Goal: Task Accomplishment & Management: Use online tool/utility

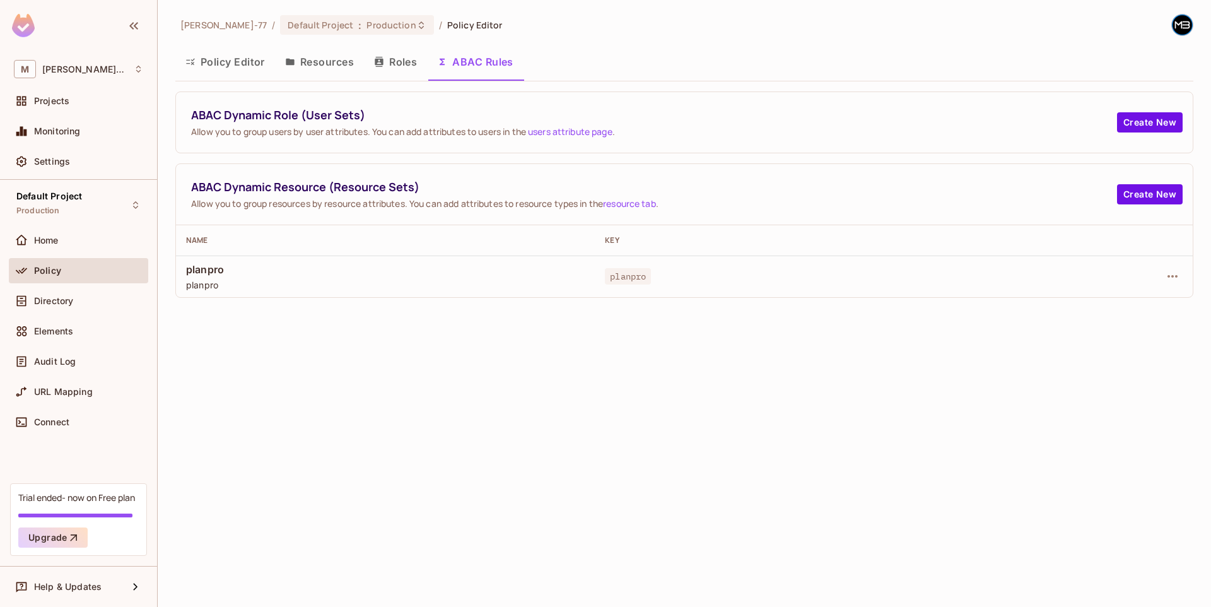
click at [602, 365] on div "[PERSON_NAME]-77 / Default Project : Production / Policy Editor Policy Editor R…" at bounding box center [684, 303] width 1053 height 607
click at [454, 139] on div "ABAC Dynamic Role (User Sets) Allow you to group users by user attributes. You …" at bounding box center [684, 122] width 1017 height 61
click at [1175, 125] on button "Create New" at bounding box center [1150, 122] width 66 height 20
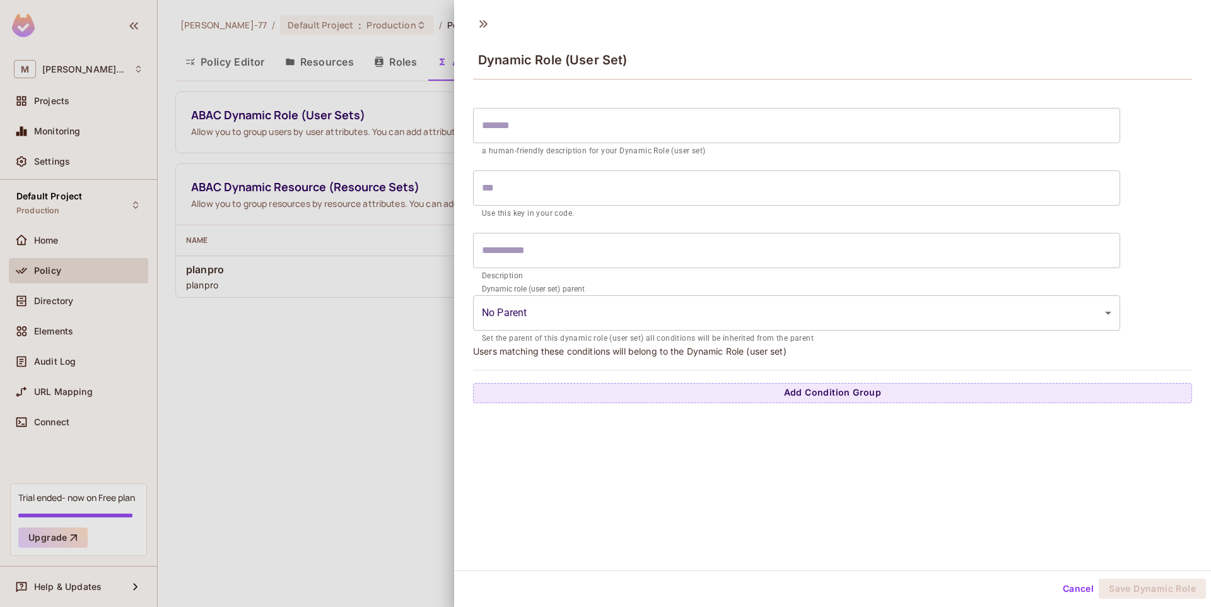
click at [550, 103] on form "​ a human-friendly description for your Dynamic Role (user set) ​ Use this key …" at bounding box center [796, 223] width 647 height 243
click at [543, 119] on input "text" at bounding box center [796, 125] width 647 height 35
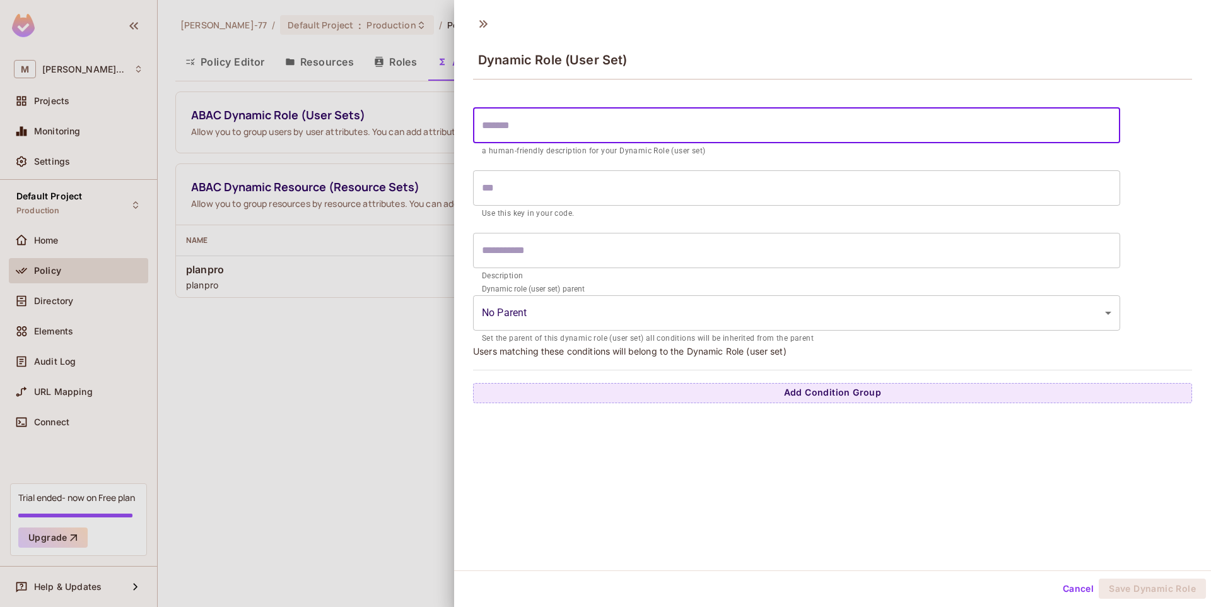
type input "*"
type input "**"
type input "***"
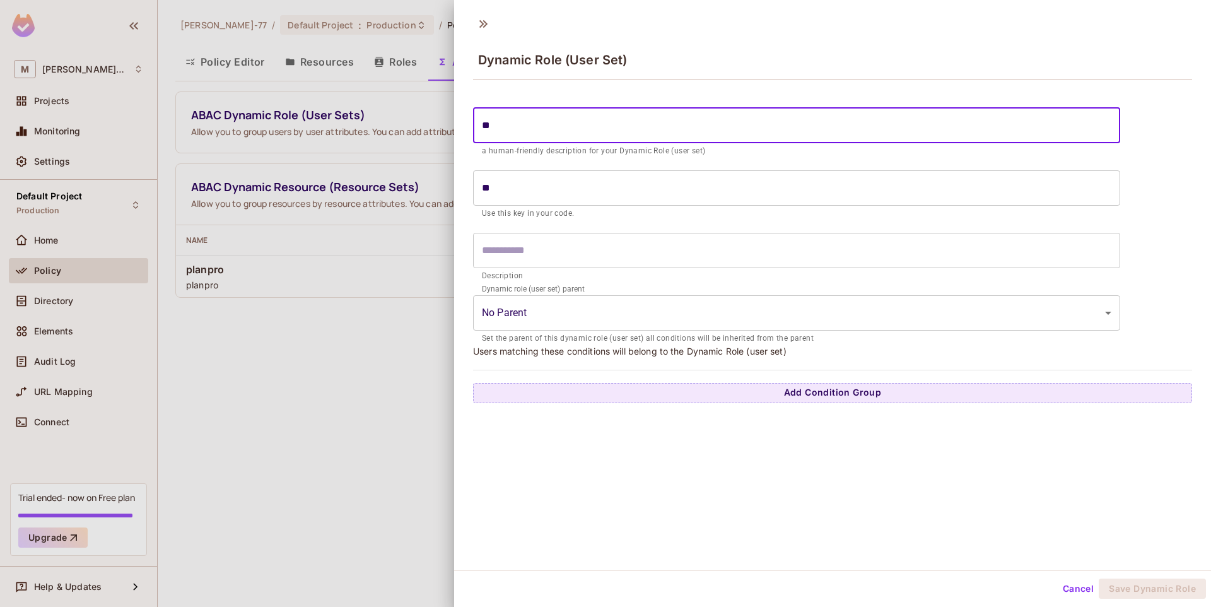
type input "***"
type input "****"
click at [521, 254] on input "text" at bounding box center [796, 250] width 647 height 35
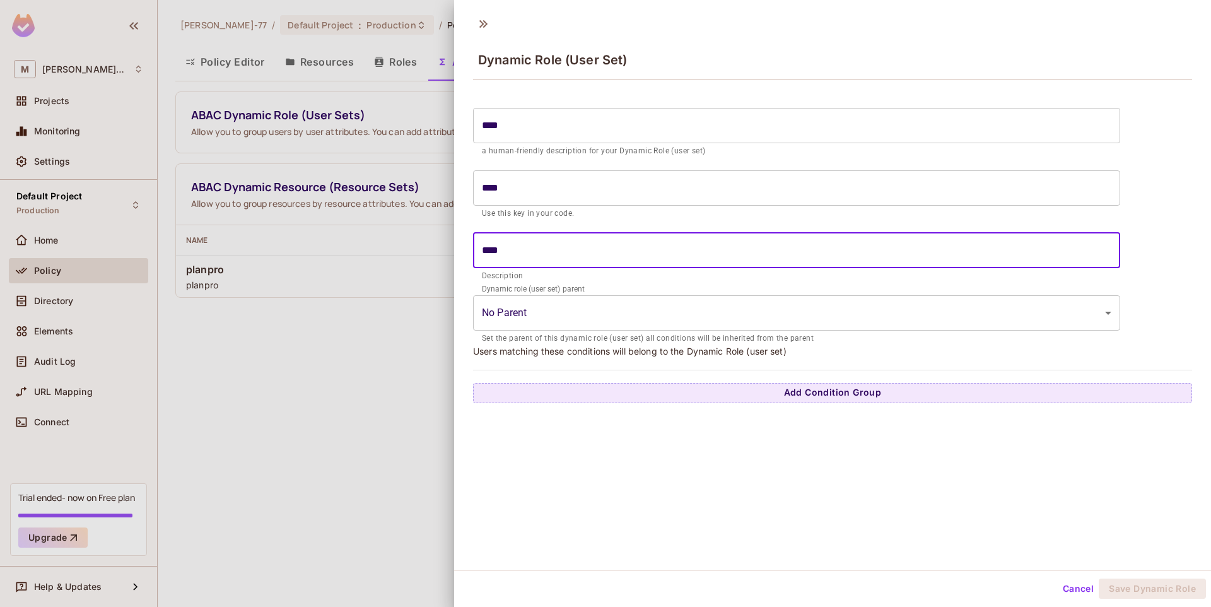
type input "****"
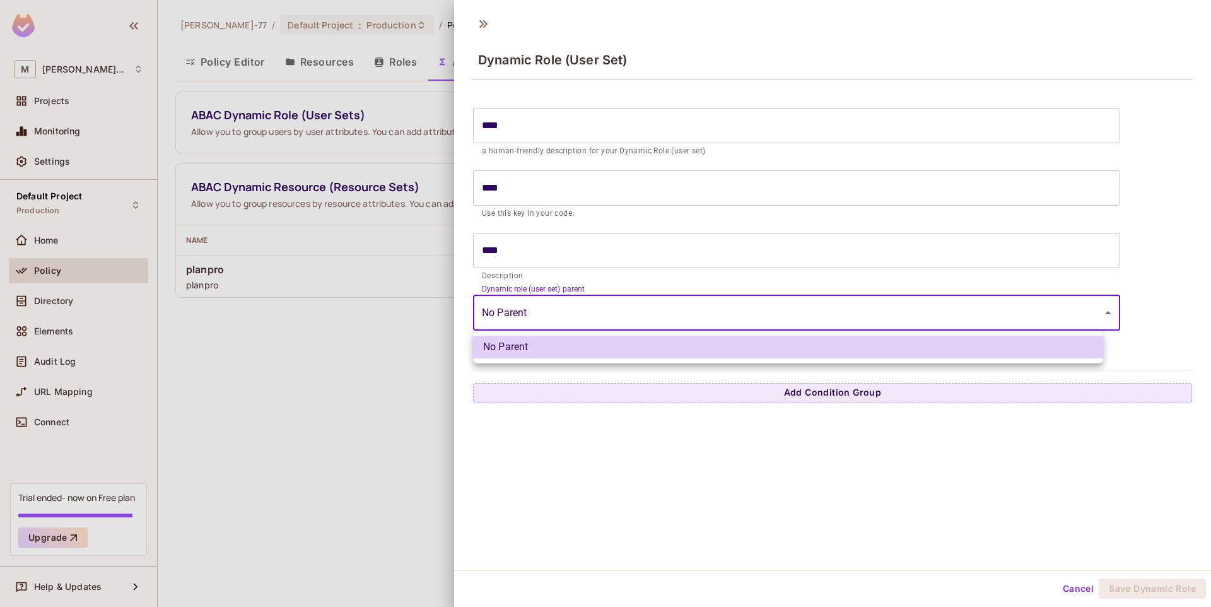
click at [548, 307] on body "M [PERSON_NAME]-77 Projects Monitoring Settings Default Project Production Home…" at bounding box center [605, 303] width 1211 height 607
drag, startPoint x: 655, startPoint y: 463, endPoint x: 662, endPoint y: 462, distance: 7.7
click at [655, 463] on div at bounding box center [605, 303] width 1211 height 607
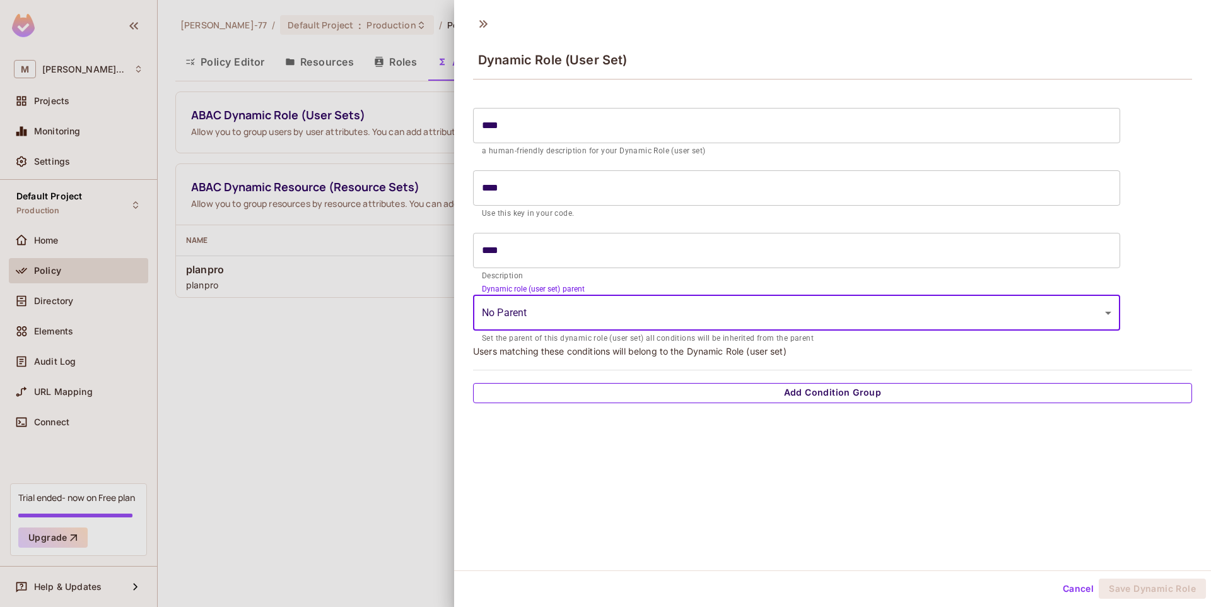
click at [898, 397] on button "Add Condition Group" at bounding box center [832, 393] width 719 height 20
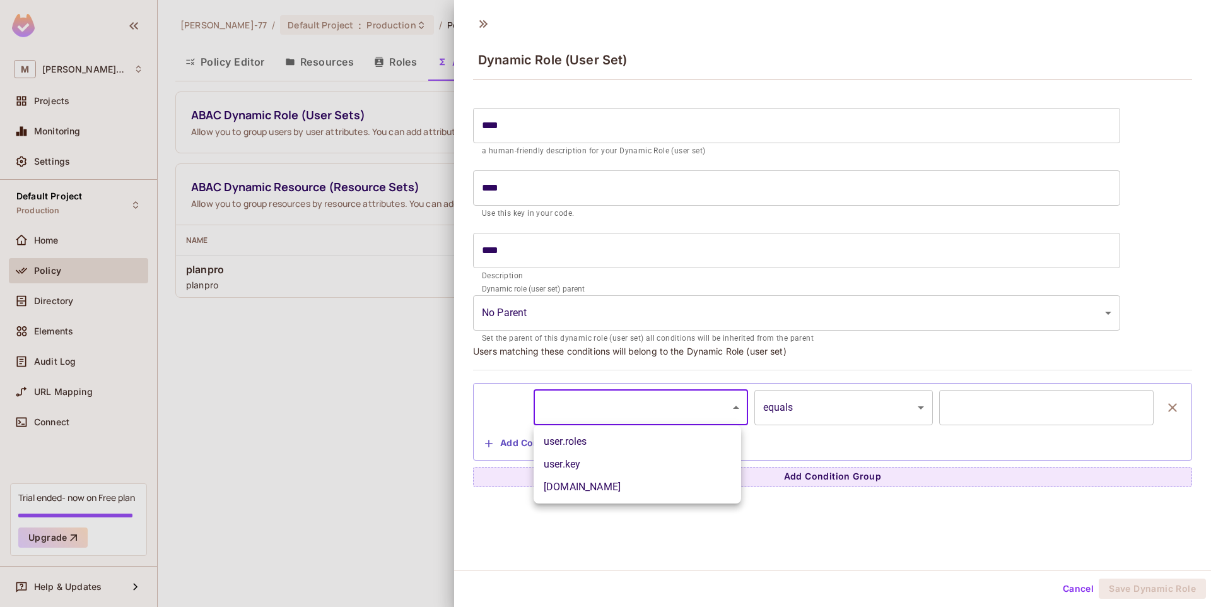
click at [676, 403] on body "M [PERSON_NAME]-77 Projects Monitoring Settings Default Project Production Home…" at bounding box center [605, 303] width 1211 height 607
click at [589, 553] on div at bounding box center [605, 303] width 1211 height 607
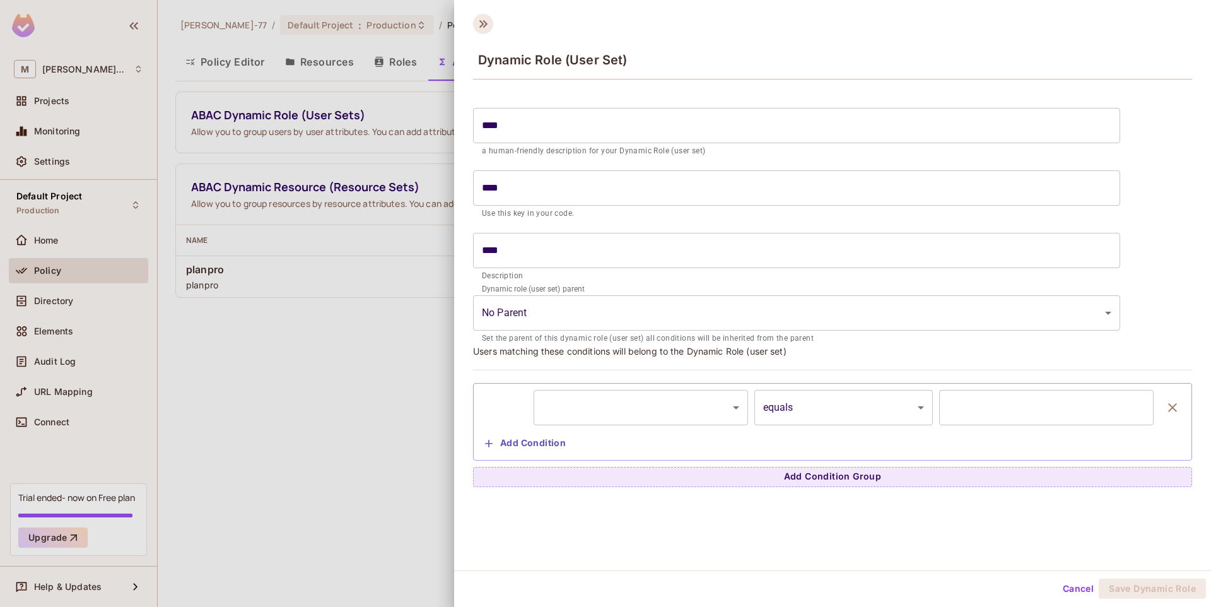
click at [481, 30] on icon at bounding box center [483, 24] width 20 height 20
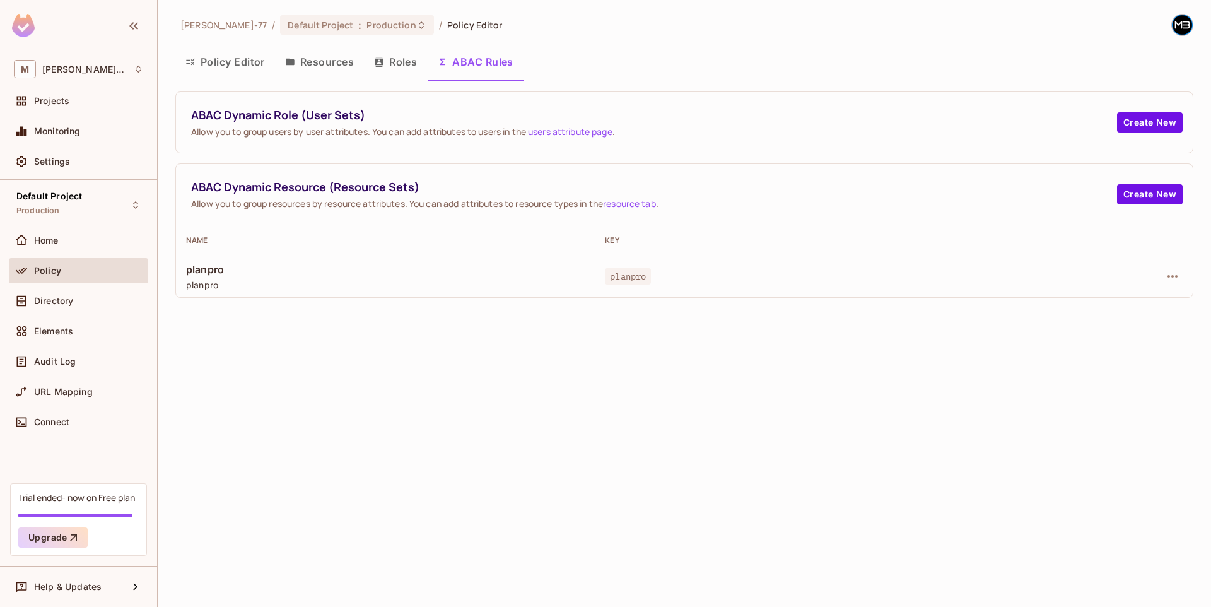
click at [976, 212] on div "ABAC Dynamic Resource (Resource Sets) Allow you to group resources by resource …" at bounding box center [684, 194] width 1017 height 61
click at [837, 279] on div "planpro" at bounding box center [804, 276] width 399 height 13
click at [1175, 284] on button "button" at bounding box center [1173, 276] width 20 height 20
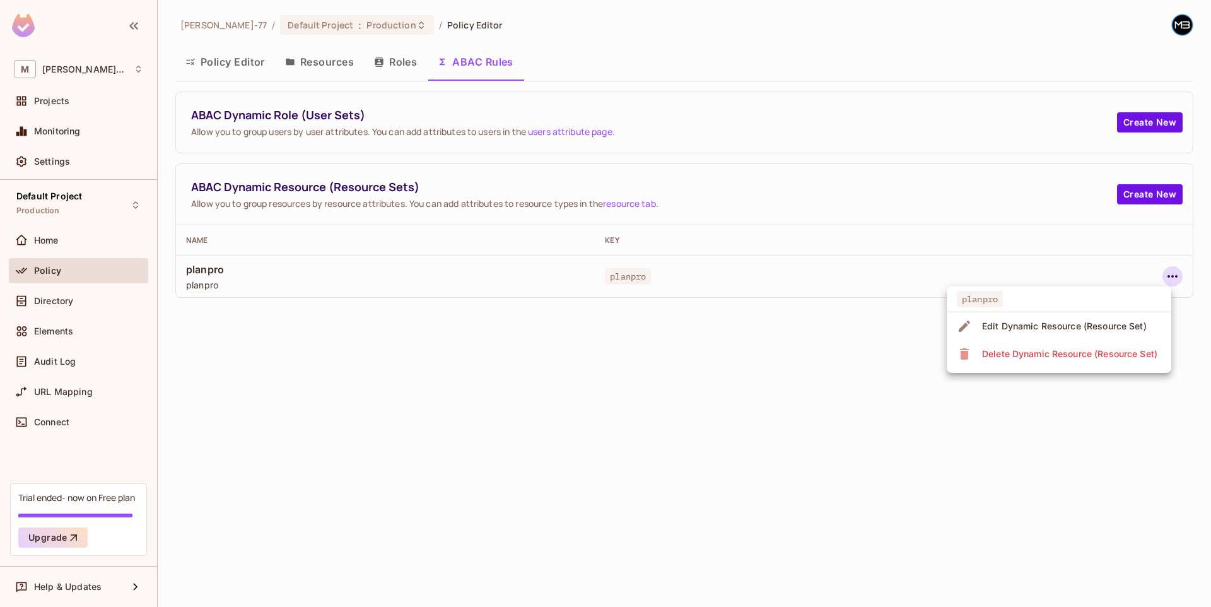
drag, startPoint x: 791, startPoint y: 334, endPoint x: 781, endPoint y: 332, distance: 10.3
click at [781, 332] on div at bounding box center [605, 303] width 1211 height 607
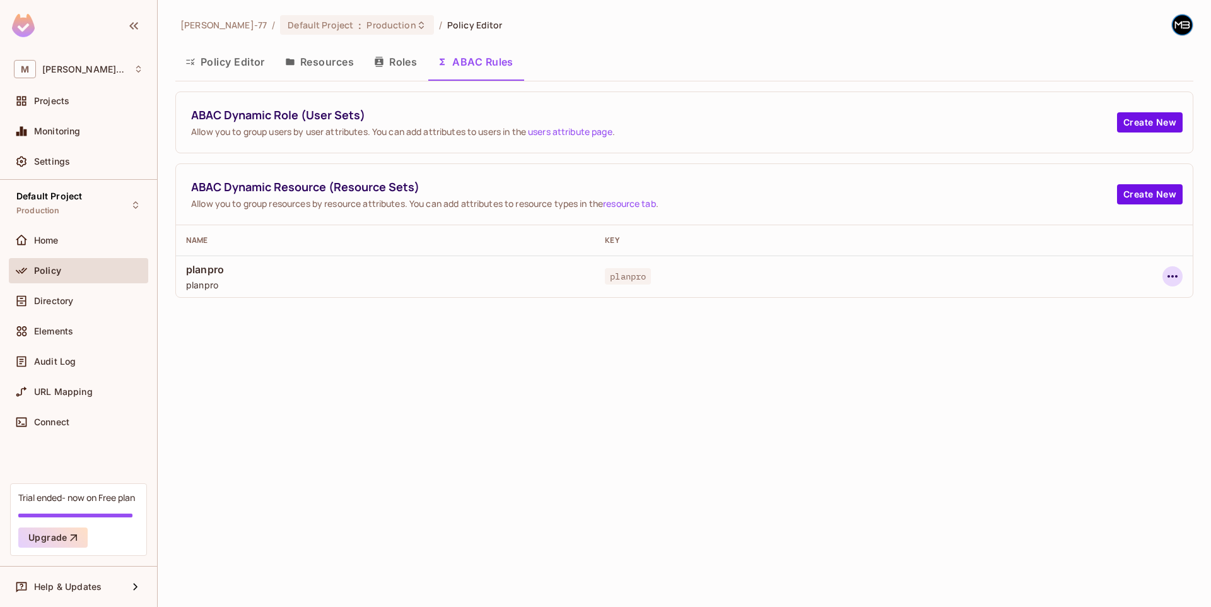
click at [1171, 275] on icon "button" at bounding box center [1173, 276] width 10 height 3
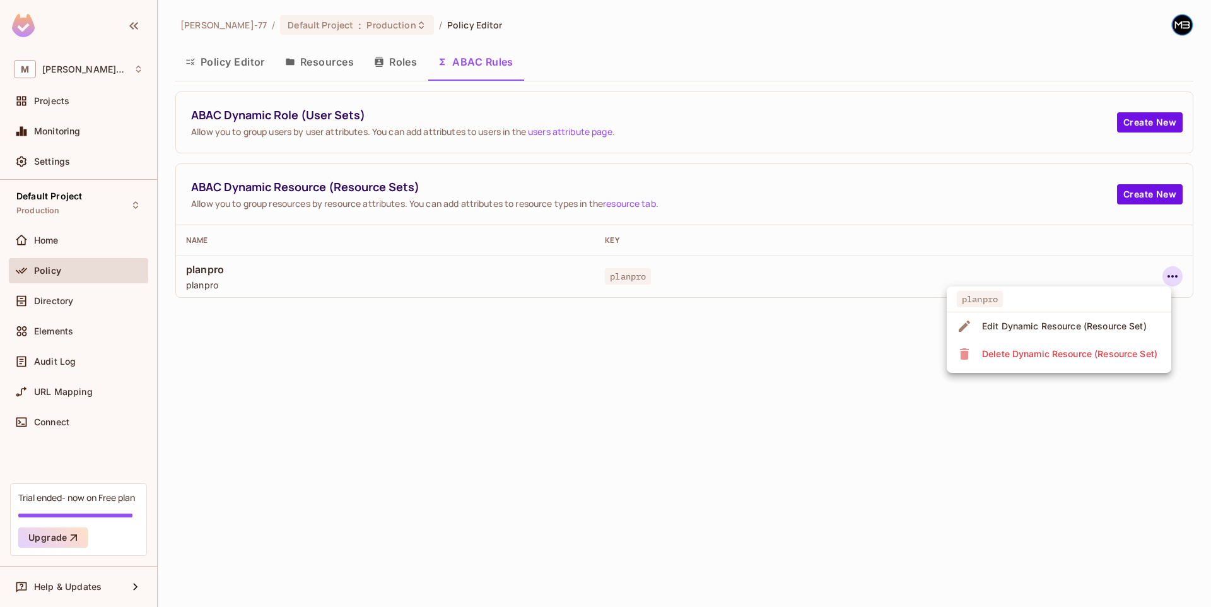
click at [1017, 320] on div "Edit Dynamic Resource (Resource Set)" at bounding box center [1064, 326] width 165 height 13
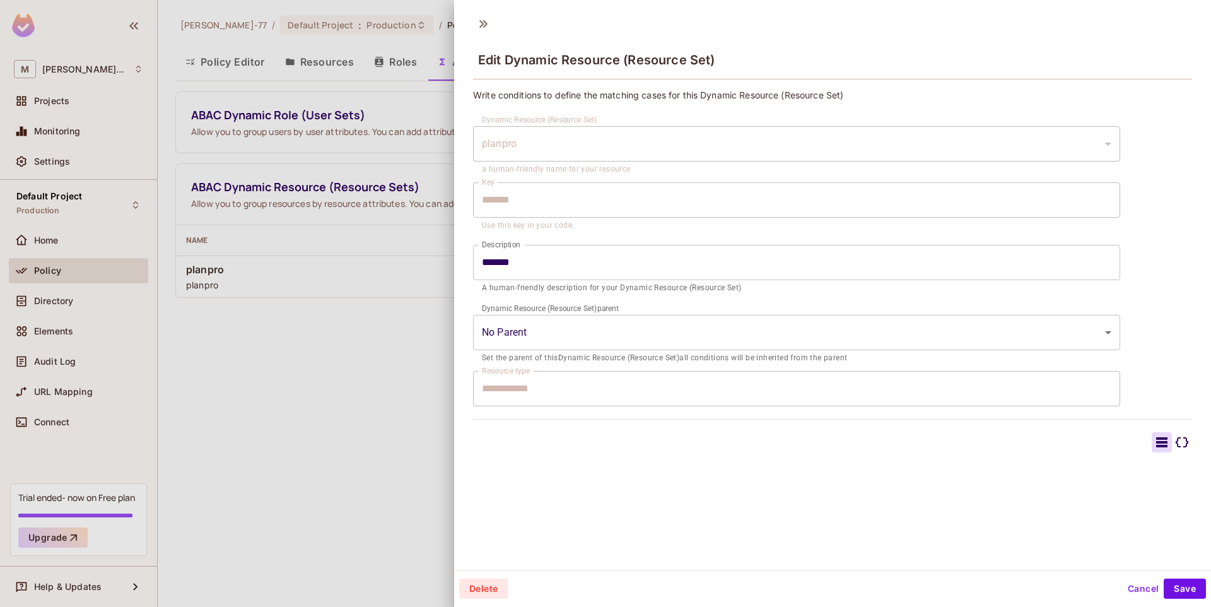
scroll to position [2, 0]
click at [1176, 441] on icon at bounding box center [1182, 440] width 13 height 10
click at [1156, 443] on icon at bounding box center [1161, 440] width 11 height 10
click at [484, 26] on icon at bounding box center [483, 24] width 8 height 8
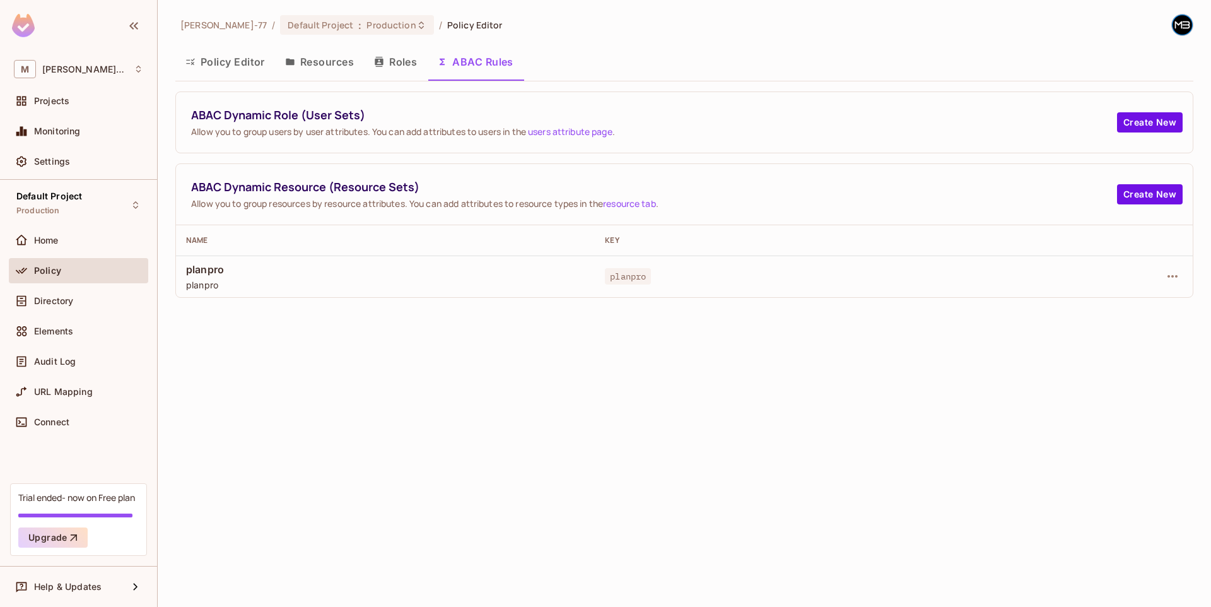
click at [680, 286] on td "planpro" at bounding box center [804, 276] width 419 height 42
click at [1160, 276] on div at bounding box center [1103, 276] width 158 height 20
click at [1173, 273] on icon "button" at bounding box center [1172, 276] width 15 height 15
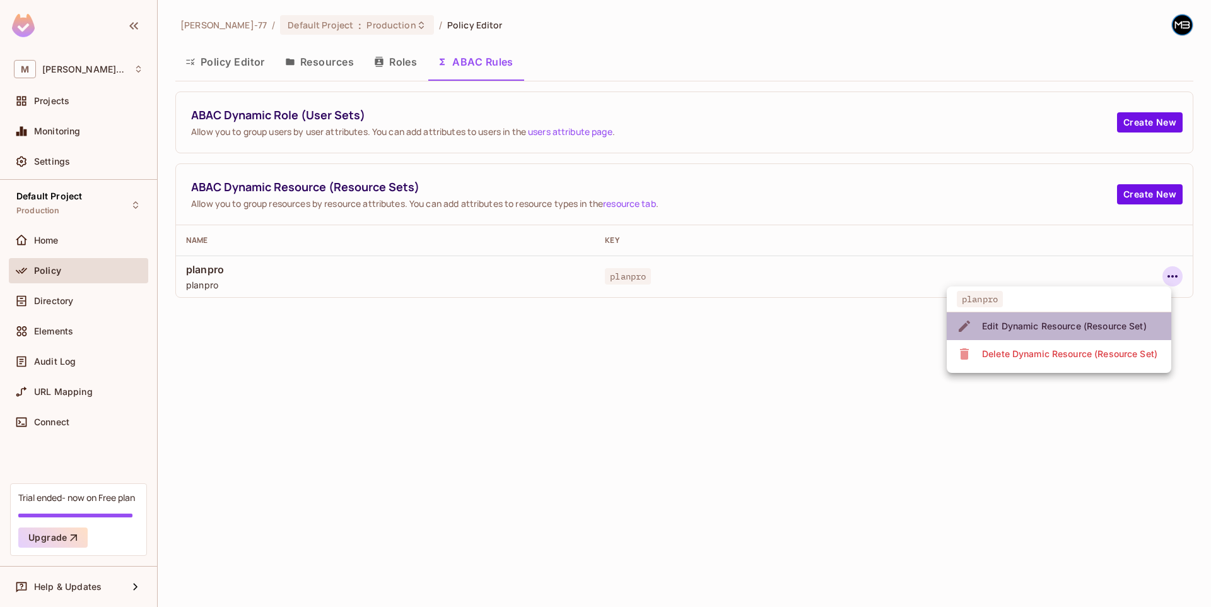
click at [1120, 332] on div "Edit Dynamic Resource (Resource Set)" at bounding box center [1064, 326] width 165 height 13
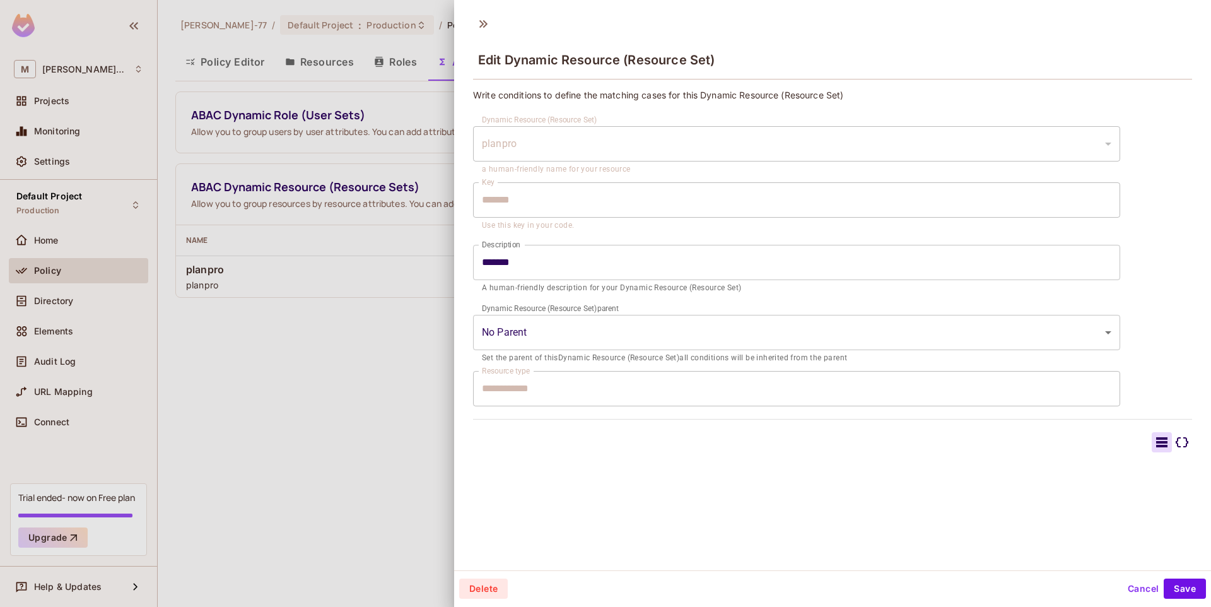
click at [561, 349] on body "M [PERSON_NAME]-77 Projects Monitoring Settings Default Project Production Home…" at bounding box center [605, 303] width 1211 height 607
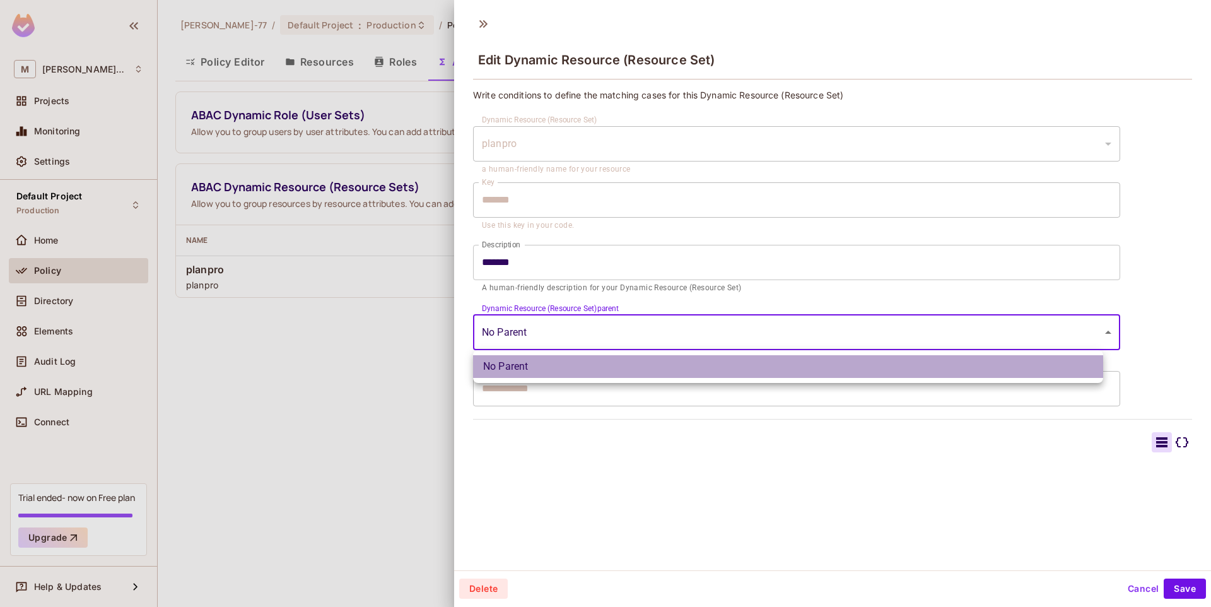
click at [547, 364] on li "No Parent" at bounding box center [788, 366] width 630 height 23
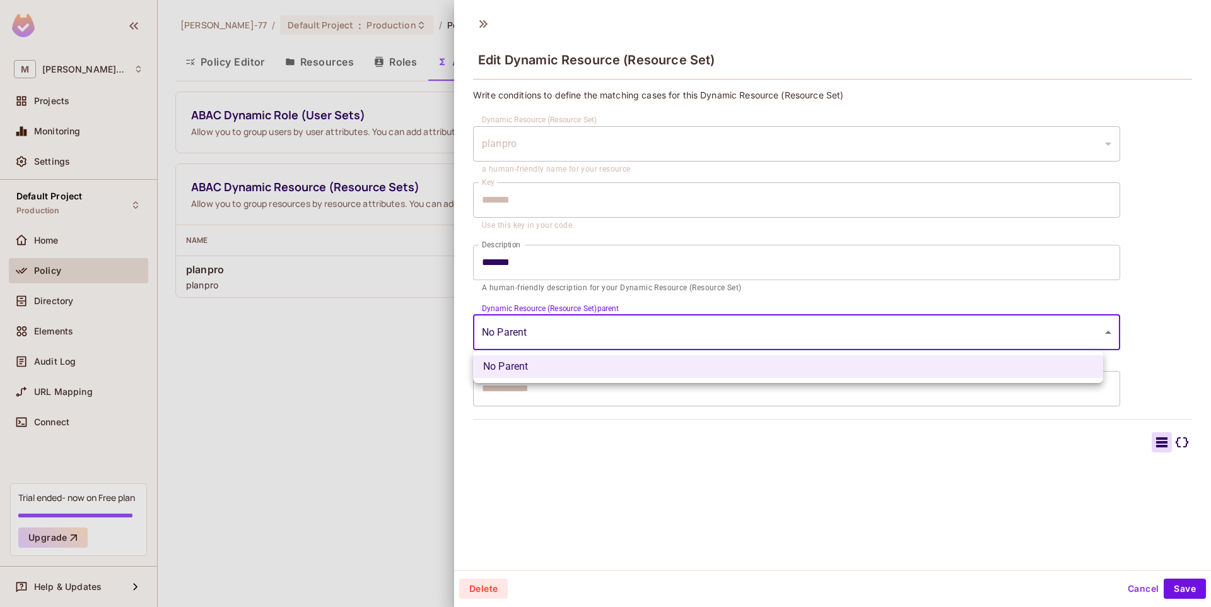
click at [573, 337] on body "M [PERSON_NAME]-77 Projects Monitoring Settings Default Project Production Home…" at bounding box center [605, 303] width 1211 height 607
click at [560, 356] on li "No Parent" at bounding box center [788, 366] width 630 height 23
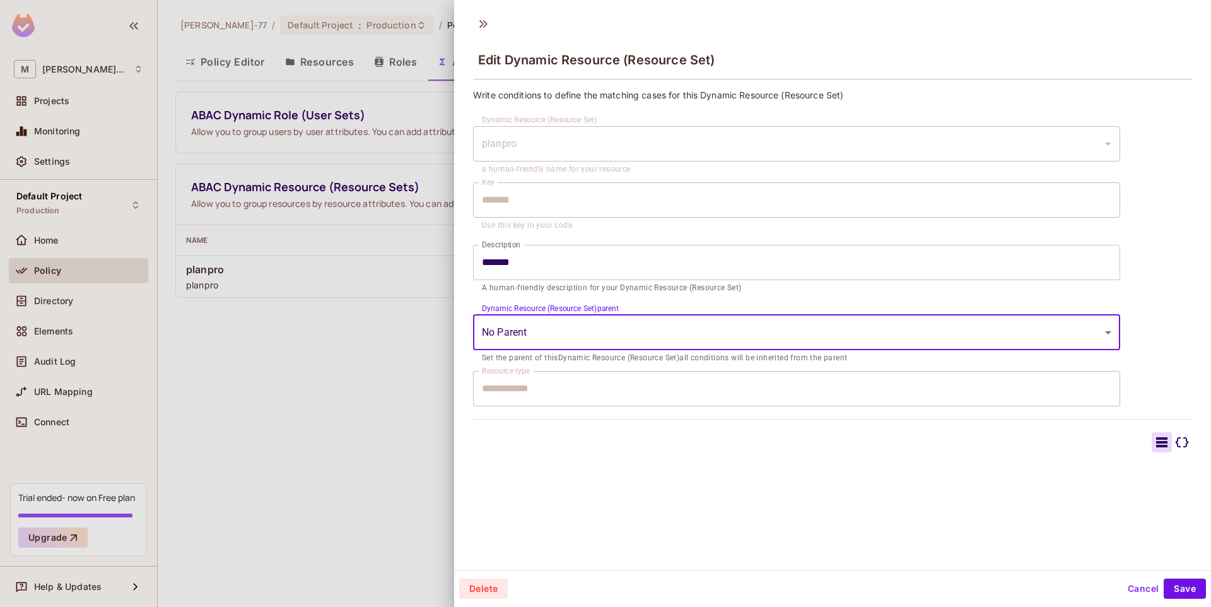
click at [579, 265] on input "*******" at bounding box center [796, 262] width 647 height 35
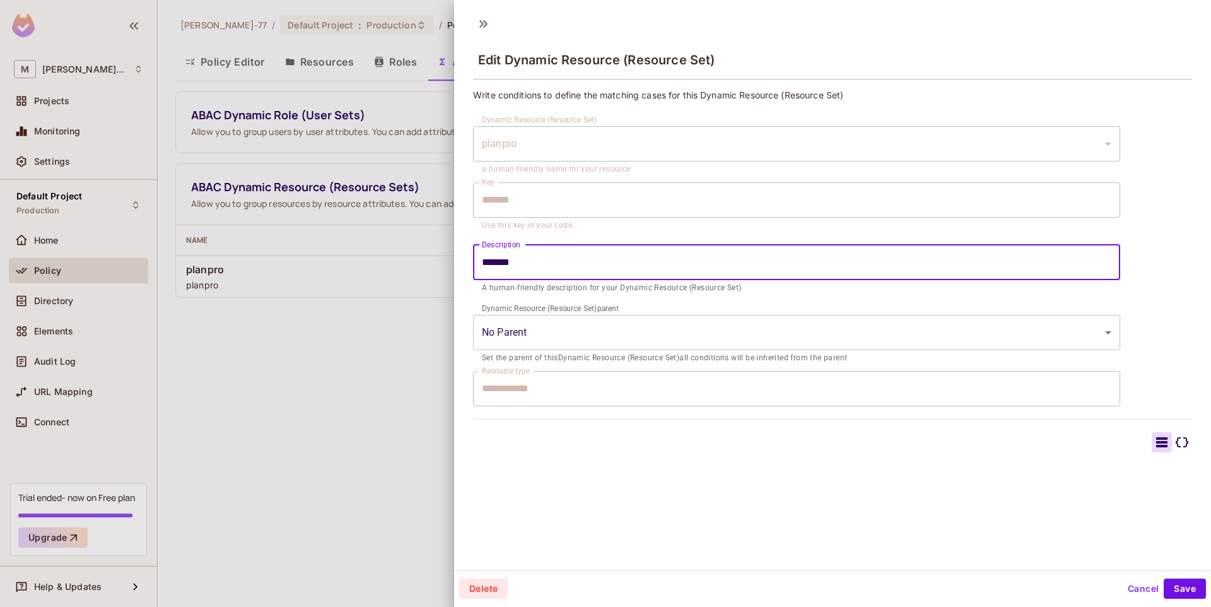
click at [587, 327] on body "M [PERSON_NAME]-77 Projects Monitoring Settings Default Project Production Home…" at bounding box center [605, 303] width 1211 height 607
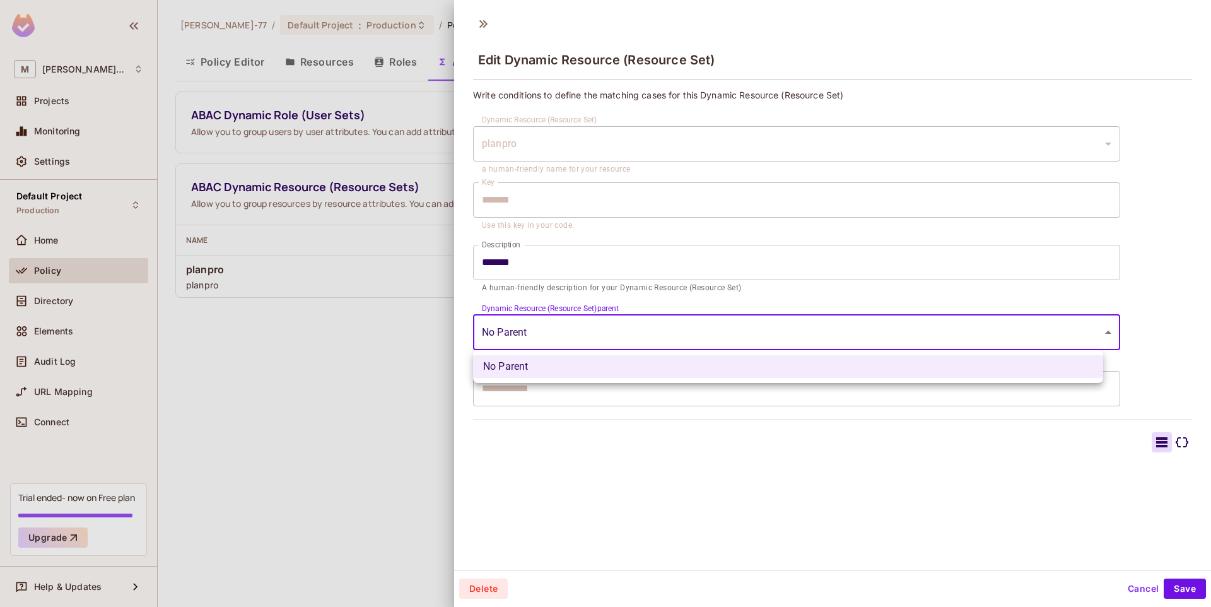
click at [587, 327] on div at bounding box center [605, 303] width 1211 height 607
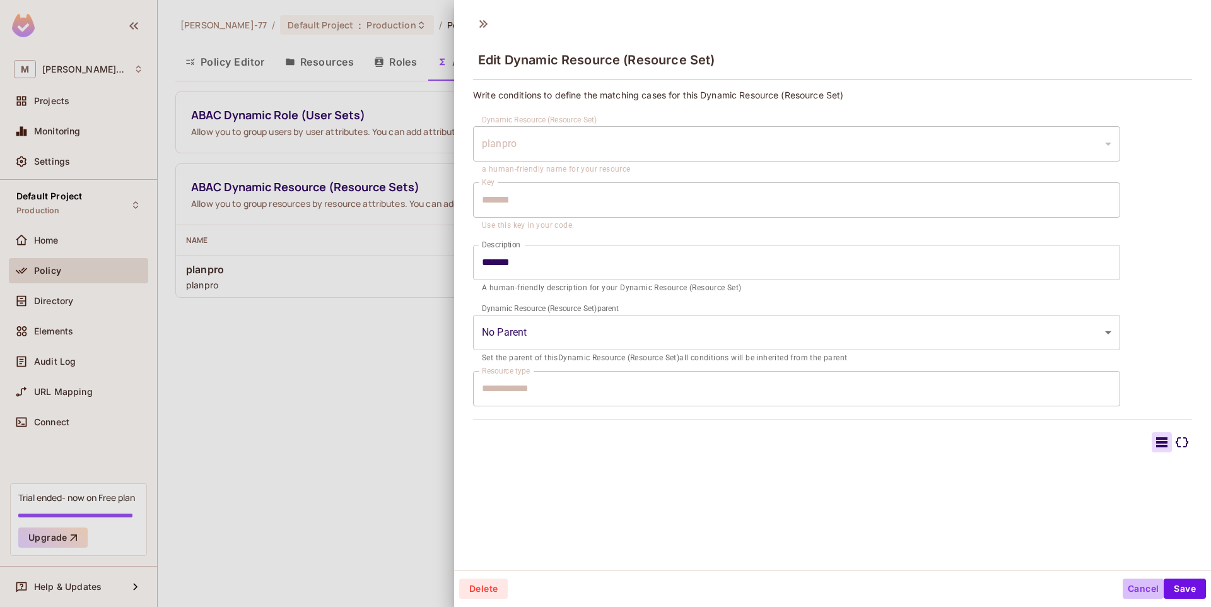
click at [1132, 587] on button "Cancel" at bounding box center [1143, 588] width 41 height 20
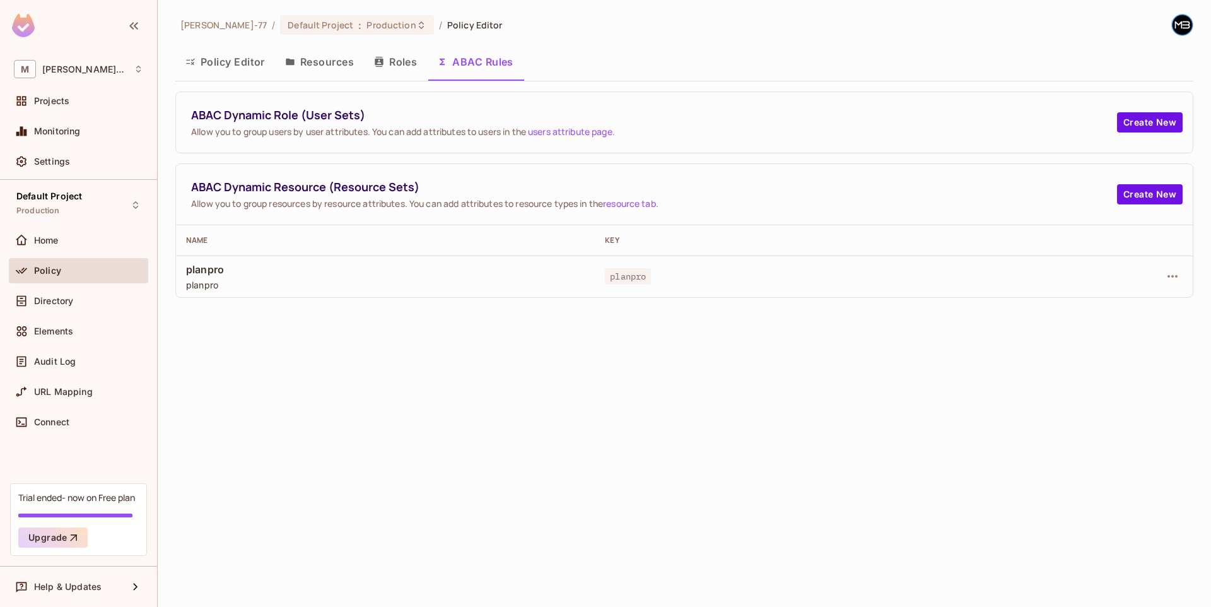
click at [627, 430] on div "[PERSON_NAME]-77 / Default Project : Production / Policy Editor Policy Editor R…" at bounding box center [684, 303] width 1053 height 607
click at [414, 53] on button "Roles" at bounding box center [395, 62] width 63 height 32
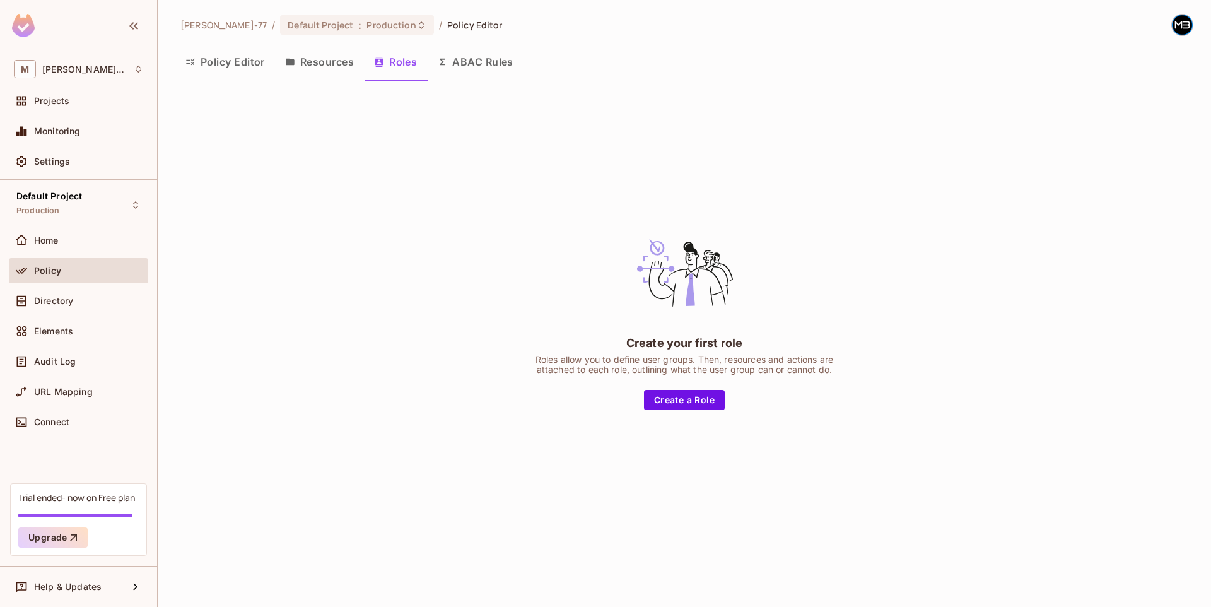
click at [295, 58] on button "Resources" at bounding box center [319, 62] width 89 height 32
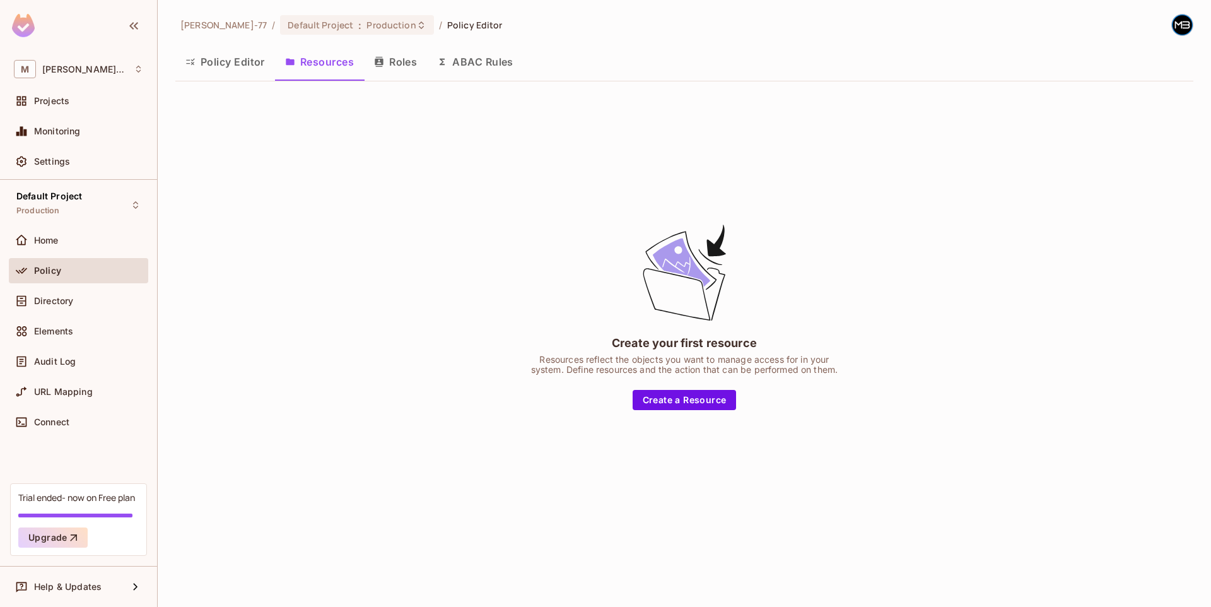
click at [489, 62] on button "ABAC Rules" at bounding box center [475, 62] width 97 height 32
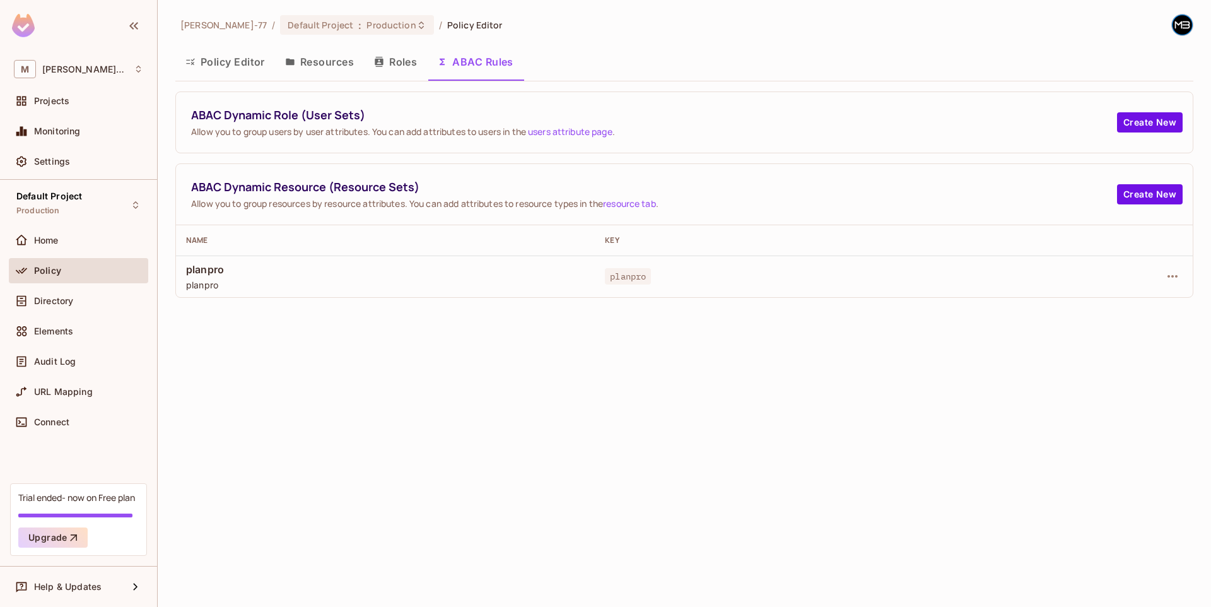
click at [228, 64] on button "Policy Editor" at bounding box center [225, 62] width 100 height 32
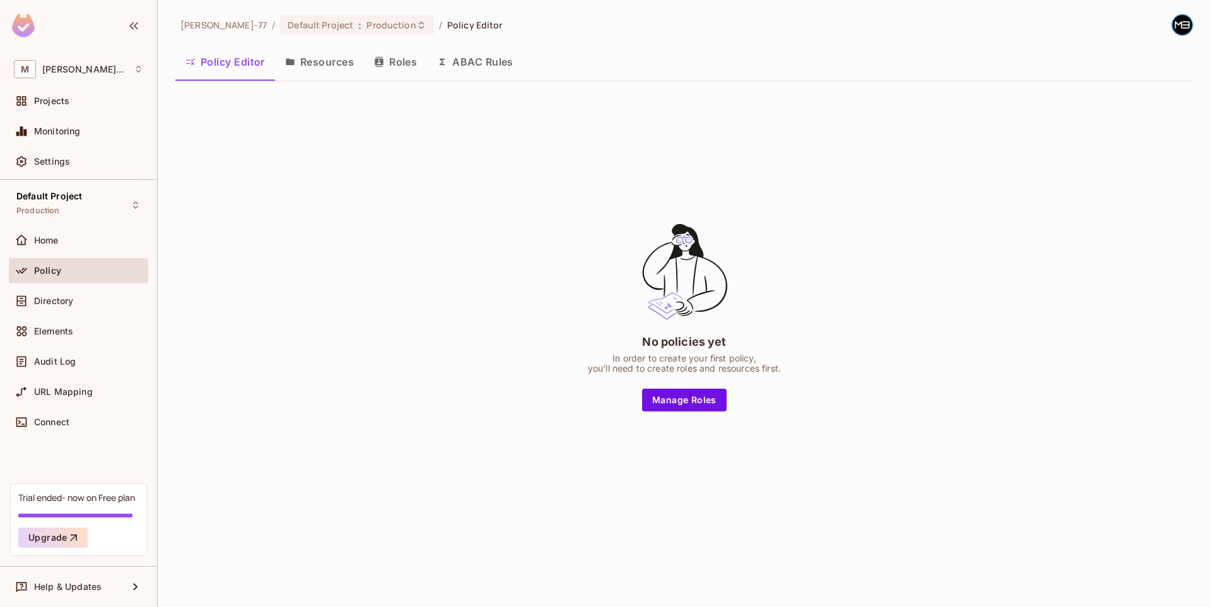
click at [530, 88] on div "[PERSON_NAME]-77 / Default Project : Production / Policy Editor Policy Editor R…" at bounding box center [684, 277] width 1018 height 527
click at [484, 66] on button "ABAC Rules" at bounding box center [475, 62] width 97 height 32
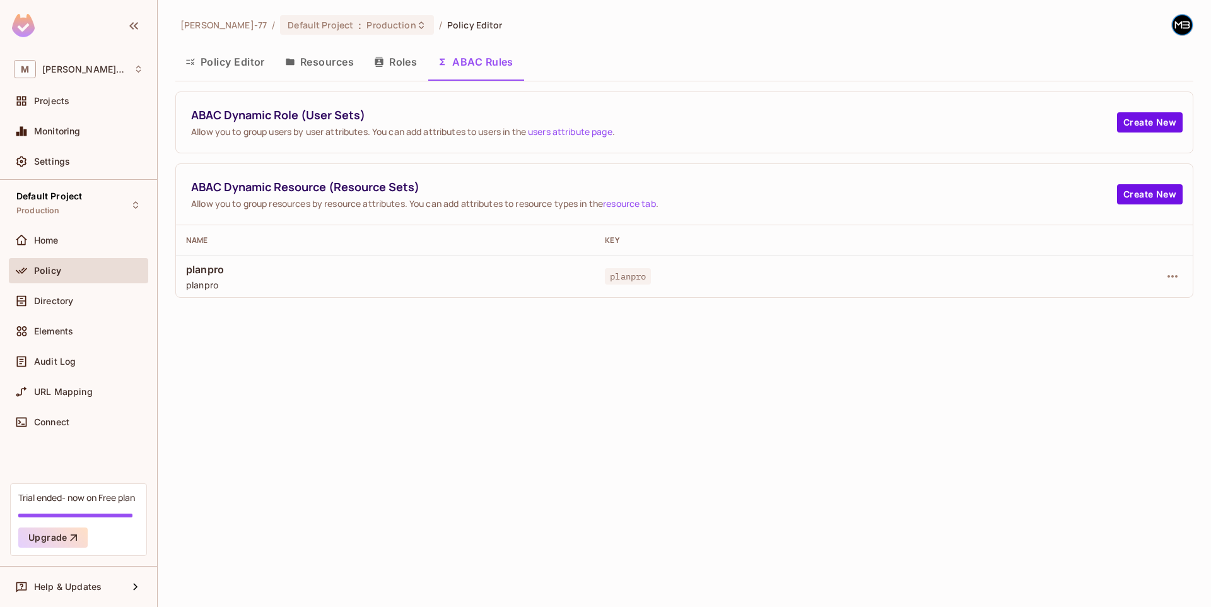
click at [337, 65] on button "Resources" at bounding box center [319, 62] width 89 height 32
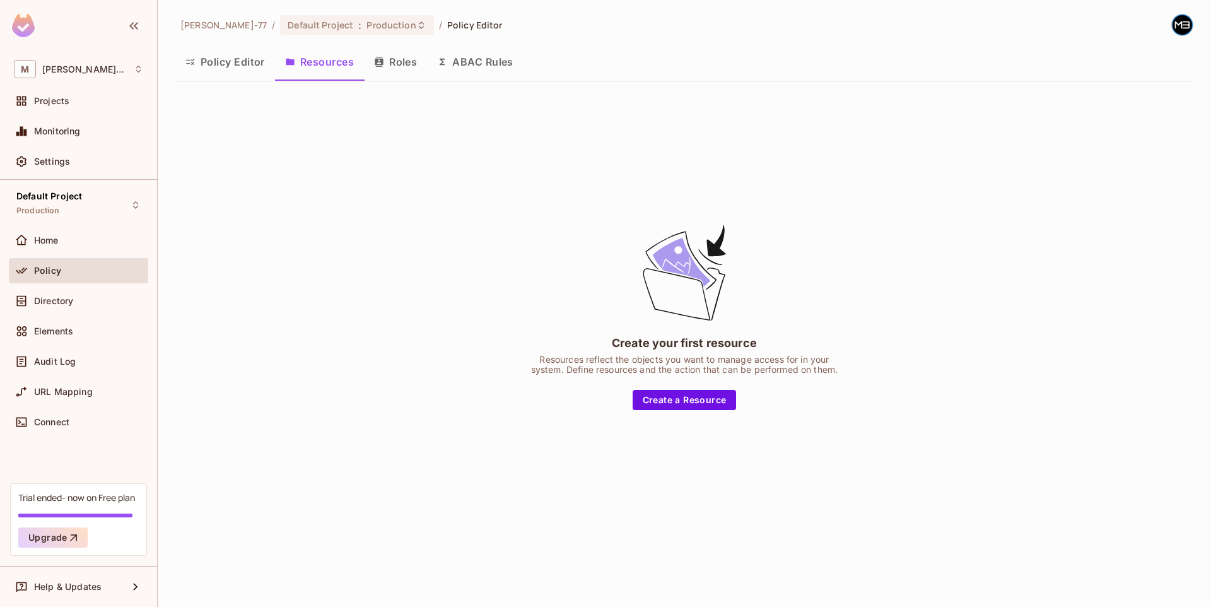
click at [406, 66] on button "Roles" at bounding box center [395, 62] width 63 height 32
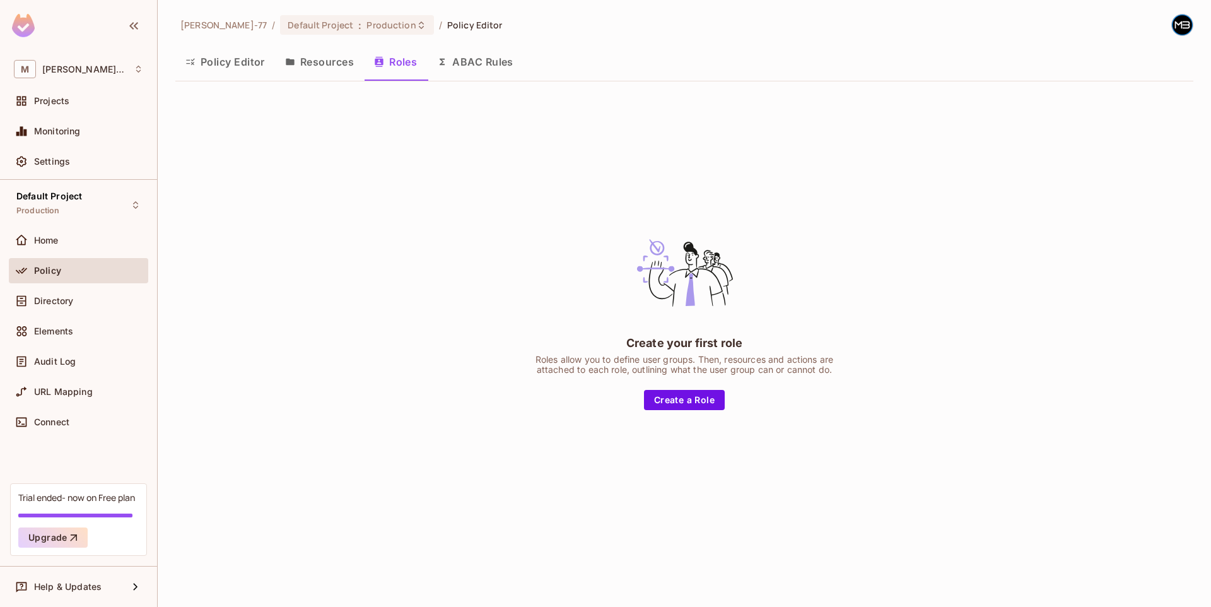
click at [481, 69] on button "ABAC Rules" at bounding box center [475, 62] width 97 height 32
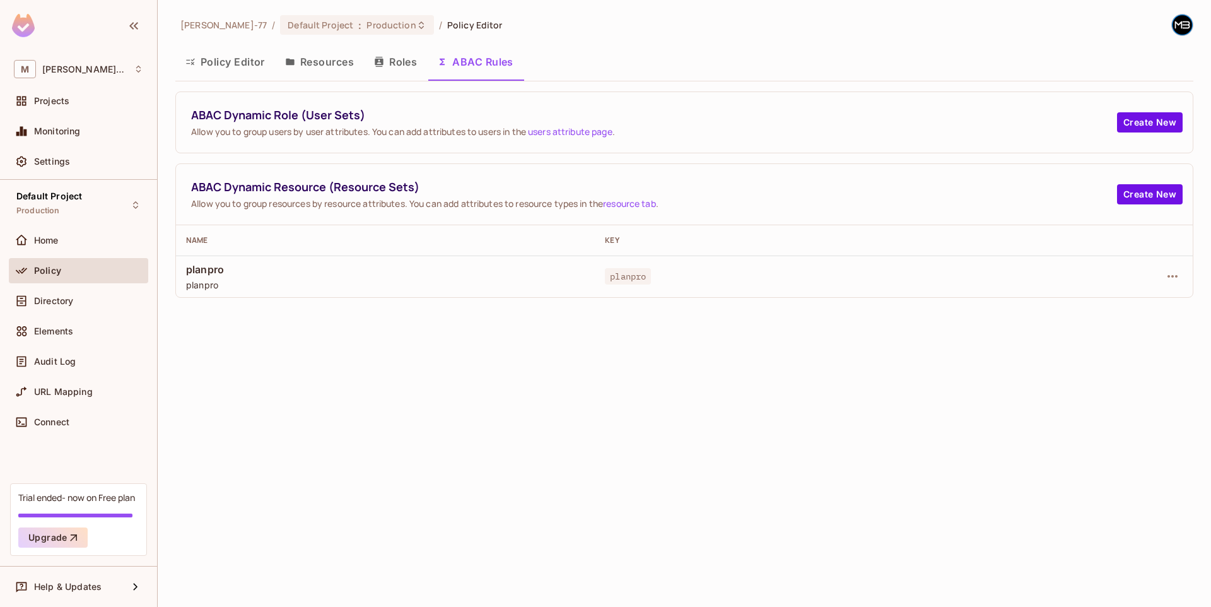
click at [264, 58] on button "Policy Editor" at bounding box center [225, 62] width 100 height 32
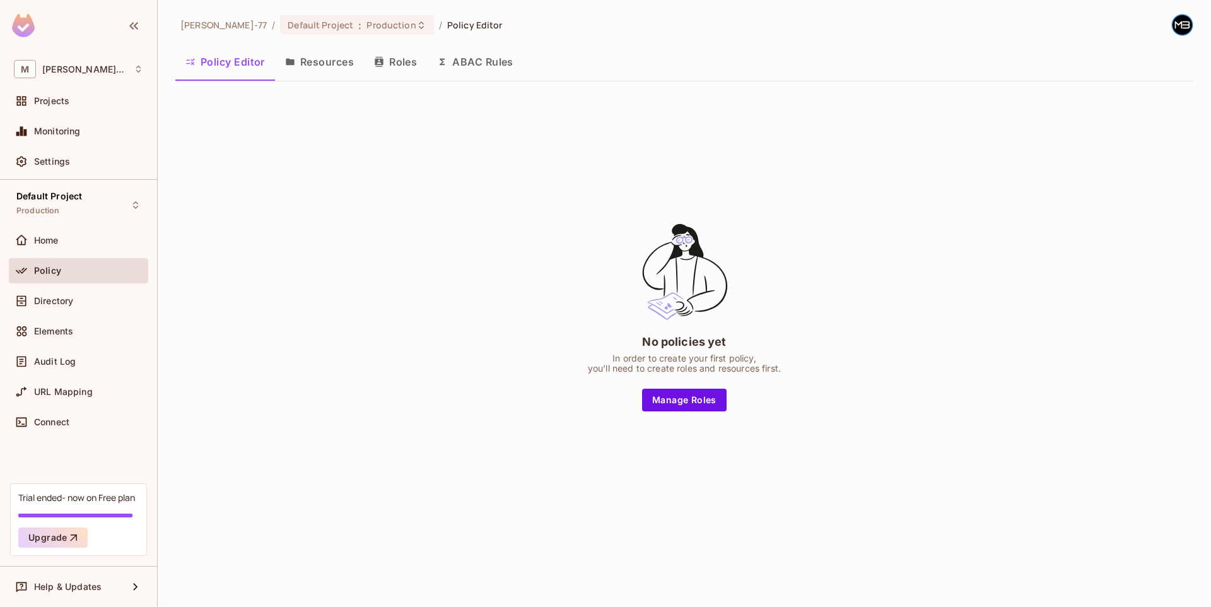
click at [469, 72] on button "ABAC Rules" at bounding box center [475, 62] width 97 height 32
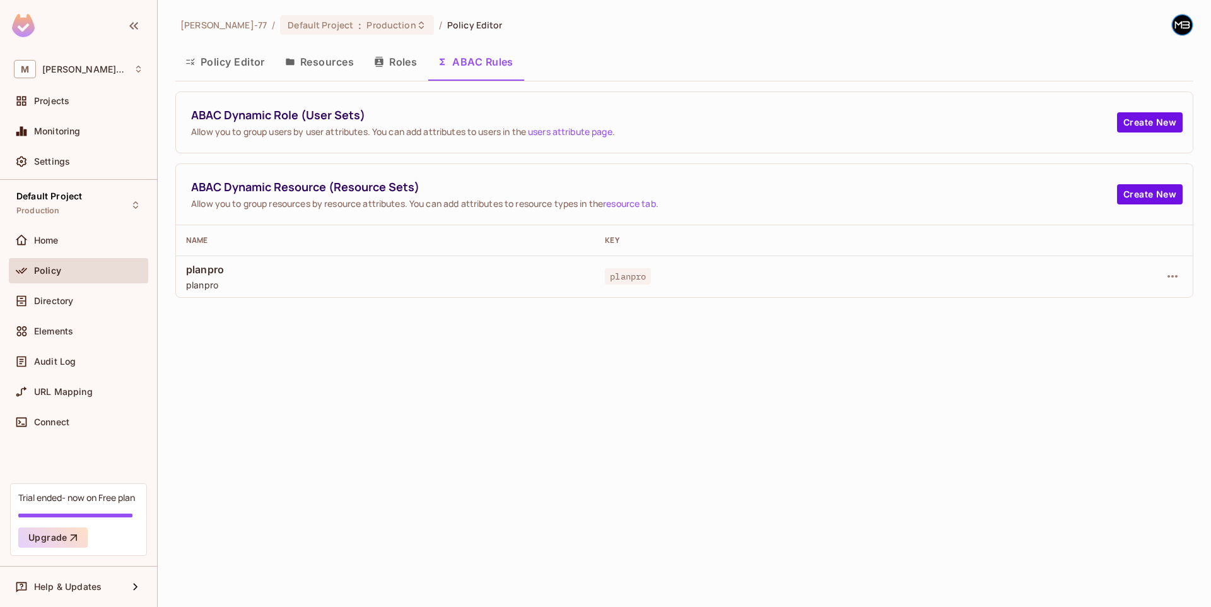
drag, startPoint x: 310, startPoint y: 59, endPoint x: 390, endPoint y: 67, distance: 81.2
click at [310, 58] on button "Resources" at bounding box center [319, 62] width 89 height 32
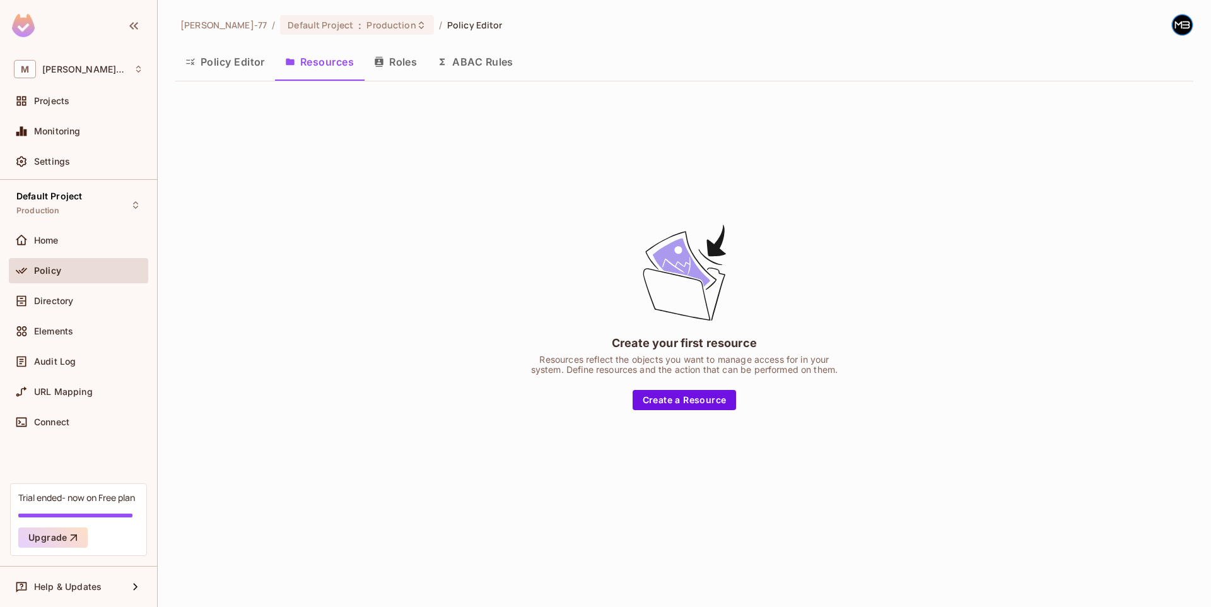
click at [405, 69] on button "Roles" at bounding box center [395, 62] width 63 height 32
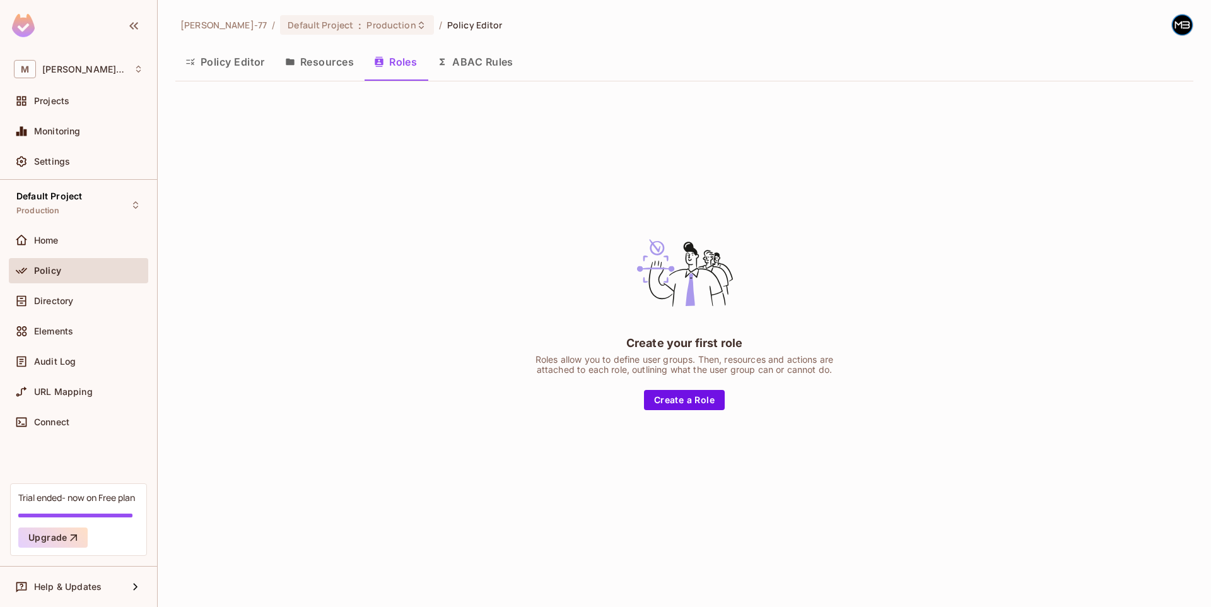
click at [251, 66] on button "Policy Editor" at bounding box center [225, 62] width 100 height 32
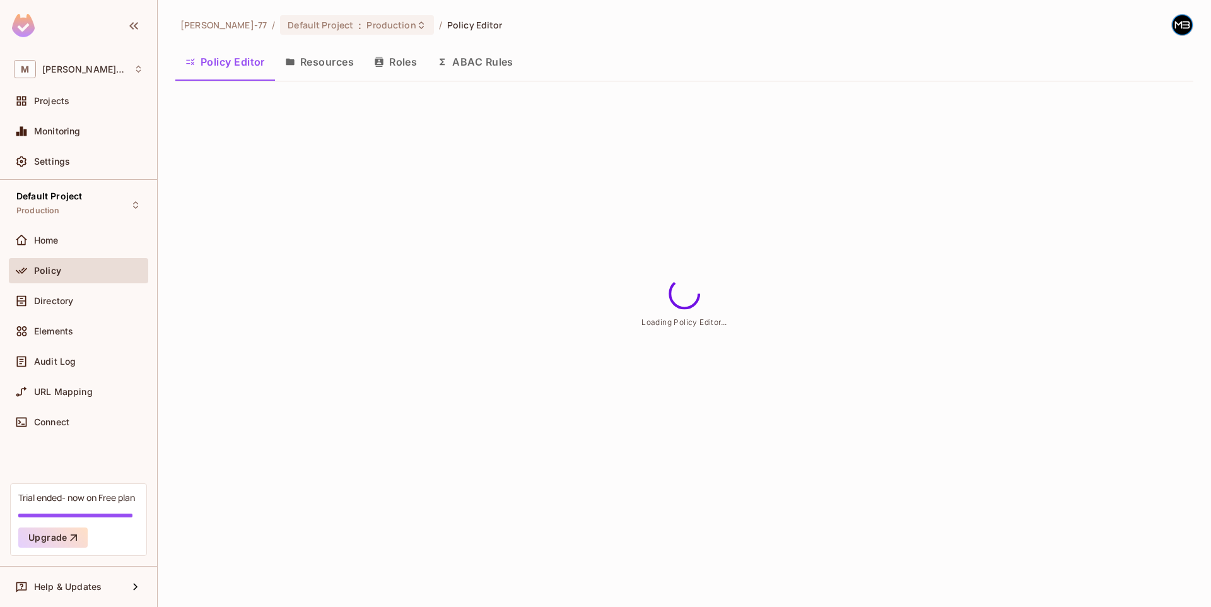
click at [462, 68] on button "ABAC Rules" at bounding box center [475, 62] width 97 height 32
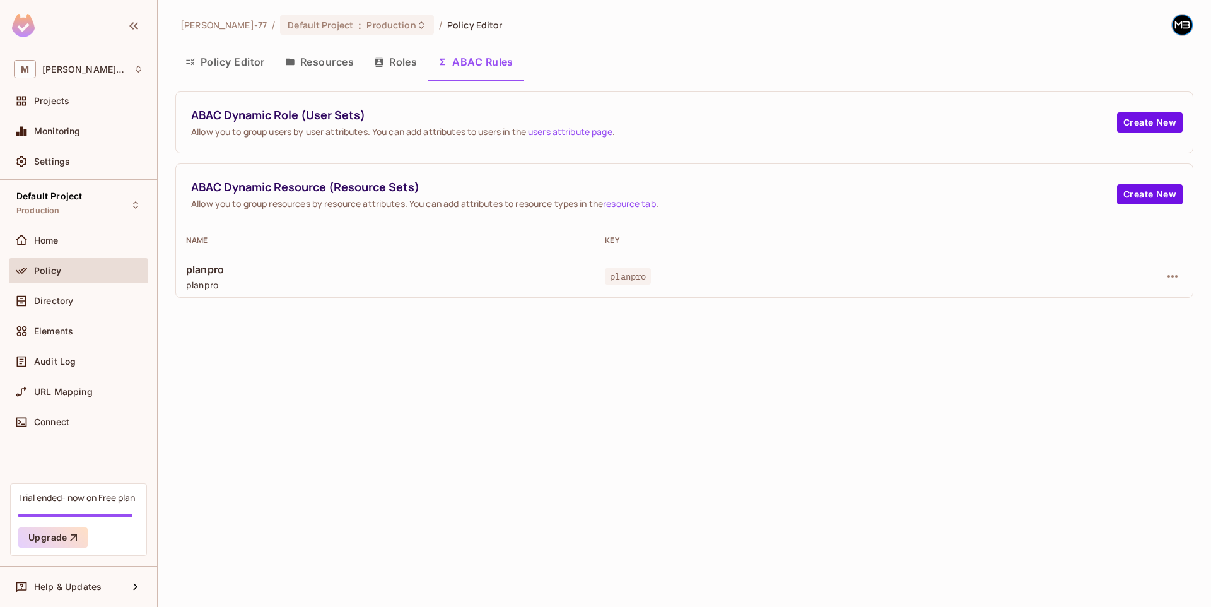
click at [681, 420] on div "[PERSON_NAME]-77 / Default Project : Production / Policy Editor Policy Editor R…" at bounding box center [684, 303] width 1053 height 607
